Goal: Task Accomplishment & Management: Complete application form

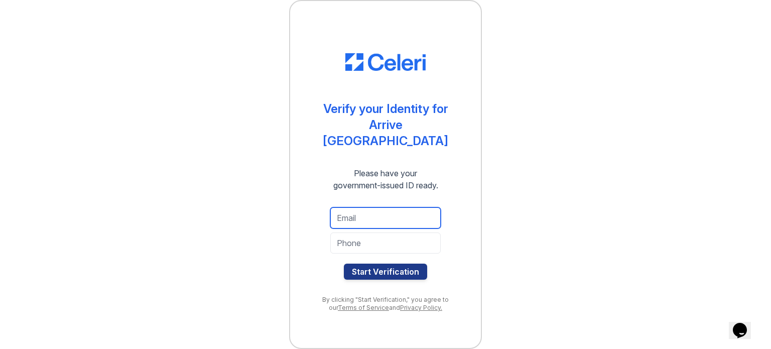
drag, startPoint x: 369, startPoint y: 204, endPoint x: 396, endPoint y: 220, distance: 30.7
click at [369, 207] on input "email" at bounding box center [385, 217] width 110 height 21
type input "[EMAIL_ADDRESS][DOMAIN_NAME]"
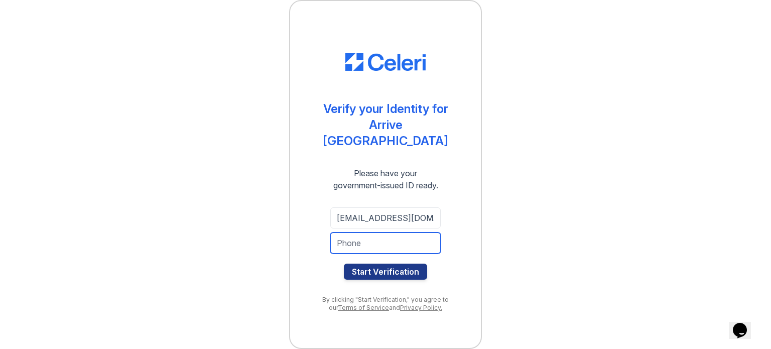
click at [372, 237] on input "tel" at bounding box center [385, 242] width 110 height 21
type input "4012636044"
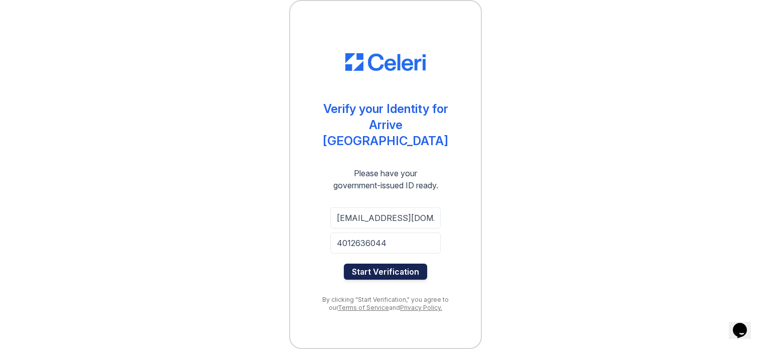
click at [389, 265] on button "Start Verification" at bounding box center [385, 272] width 83 height 16
